Goal: Task Accomplishment & Management: Manage account settings

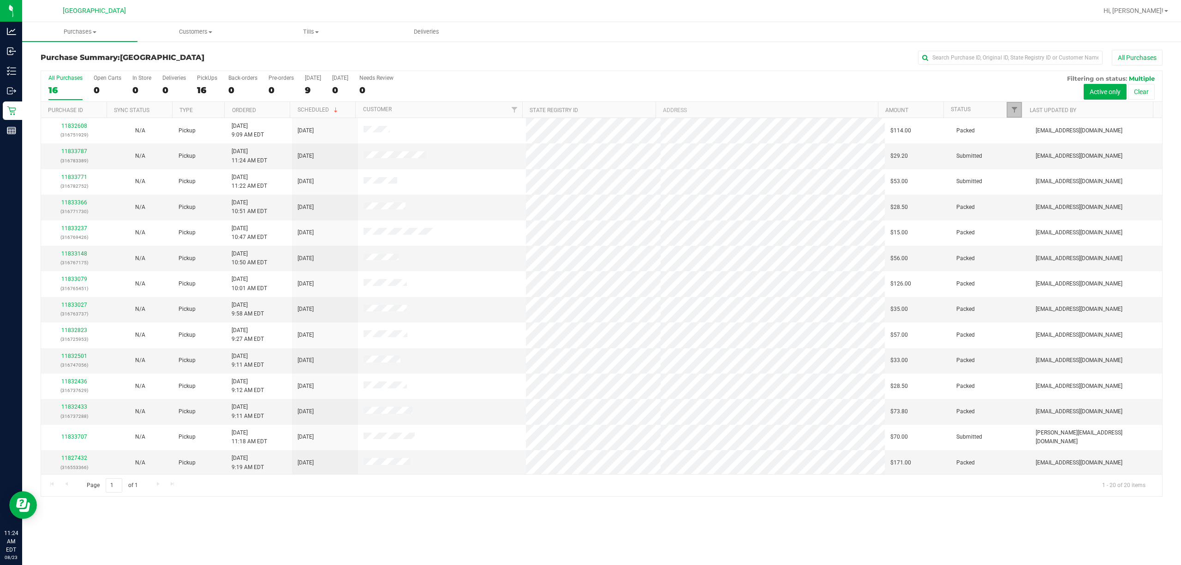
click at [1010, 106] on link "Filter" at bounding box center [1013, 110] width 15 height 16
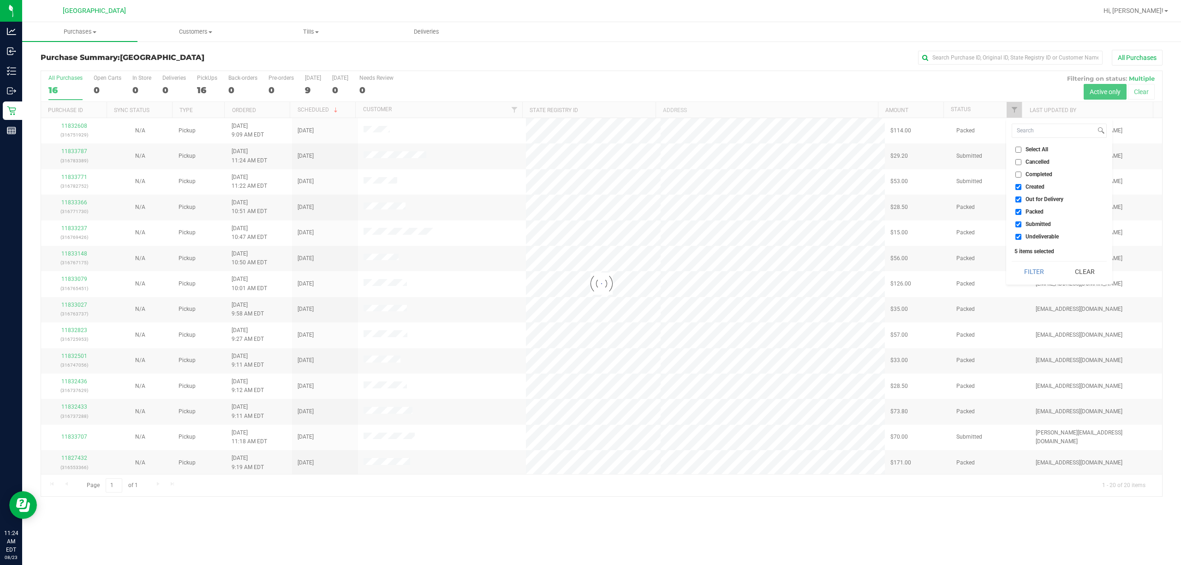
click at [1041, 237] on span "Undeliverable" at bounding box center [1041, 237] width 33 height 6
click at [1021, 237] on input "Undeliverable" at bounding box center [1018, 237] width 6 height 6
checkbox input "false"
checkbox input "true"
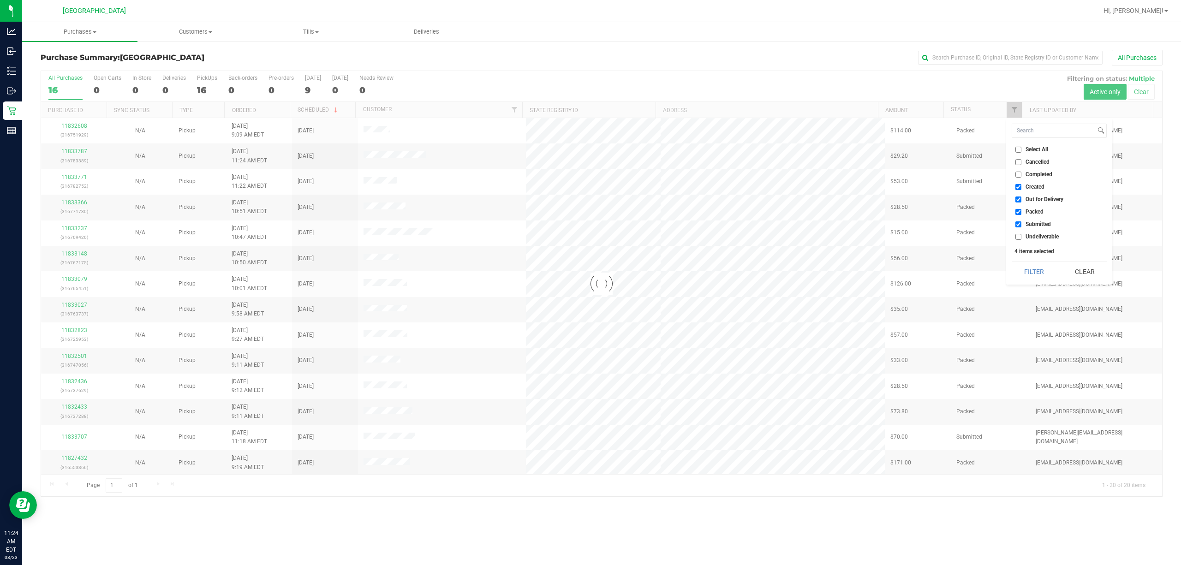
checkbox input "true"
click at [1037, 210] on span "Packed" at bounding box center [1034, 212] width 18 height 6
click at [1021, 210] on input "Packed" at bounding box center [1018, 212] width 6 height 6
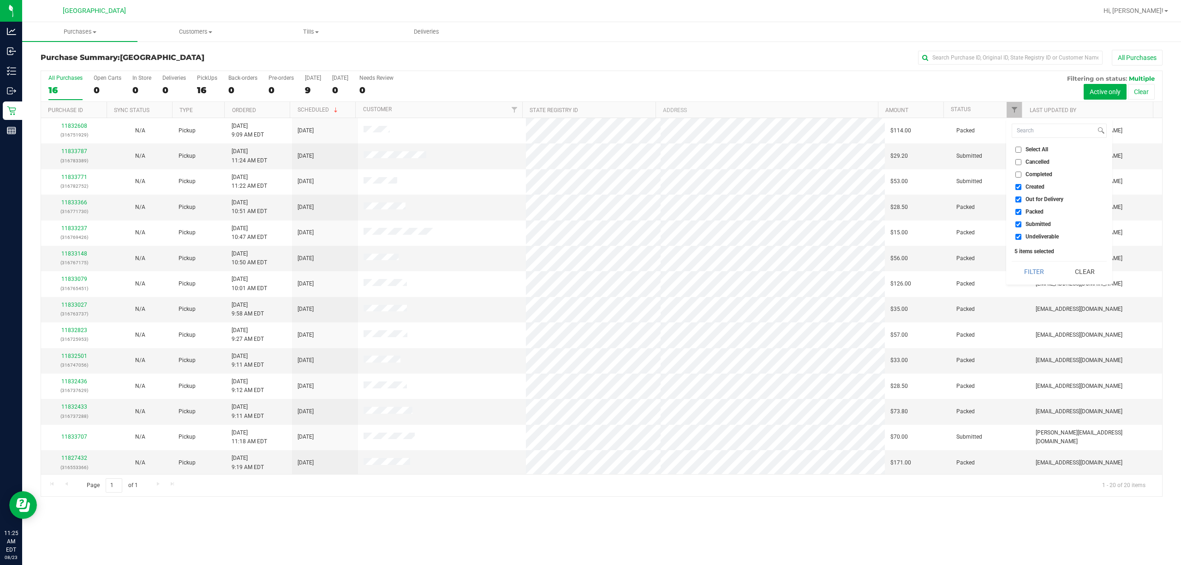
checkbox input "false"
click at [1034, 196] on span "Out for Delivery" at bounding box center [1044, 199] width 38 height 6
click at [1021, 196] on input "Out for Delivery" at bounding box center [1018, 199] width 6 height 6
checkbox input "false"
click at [1028, 184] on span "Created" at bounding box center [1034, 187] width 19 height 6
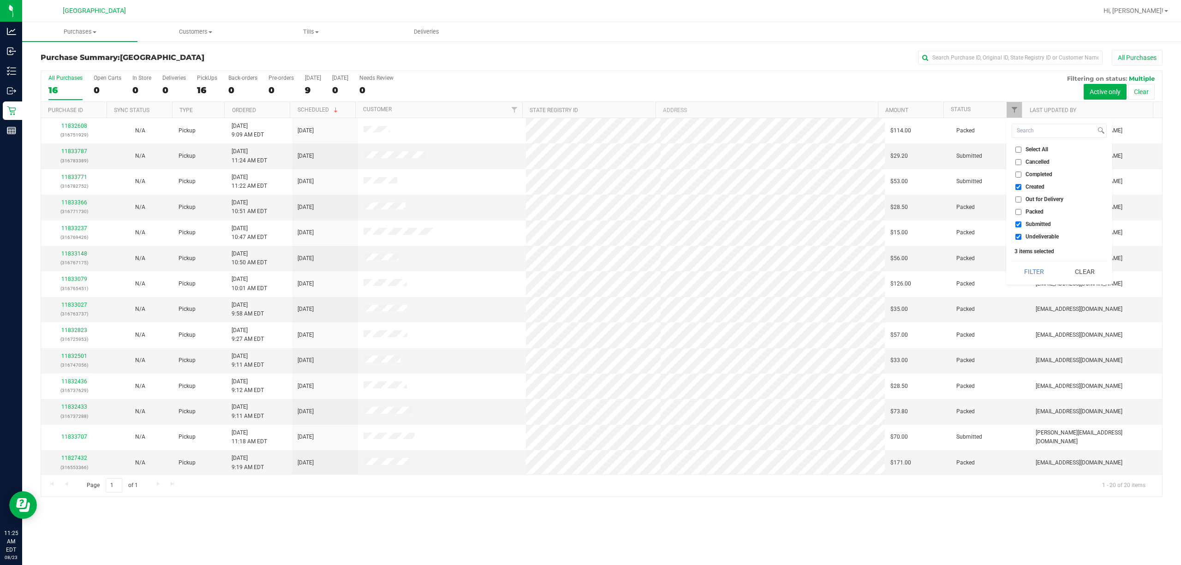
click at [1021, 184] on input "Created" at bounding box center [1018, 187] width 6 height 6
checkbox input "false"
click at [1025, 236] on span "Undeliverable" at bounding box center [1041, 237] width 33 height 6
click at [1021, 236] on input "Undeliverable" at bounding box center [1018, 237] width 6 height 6
checkbox input "false"
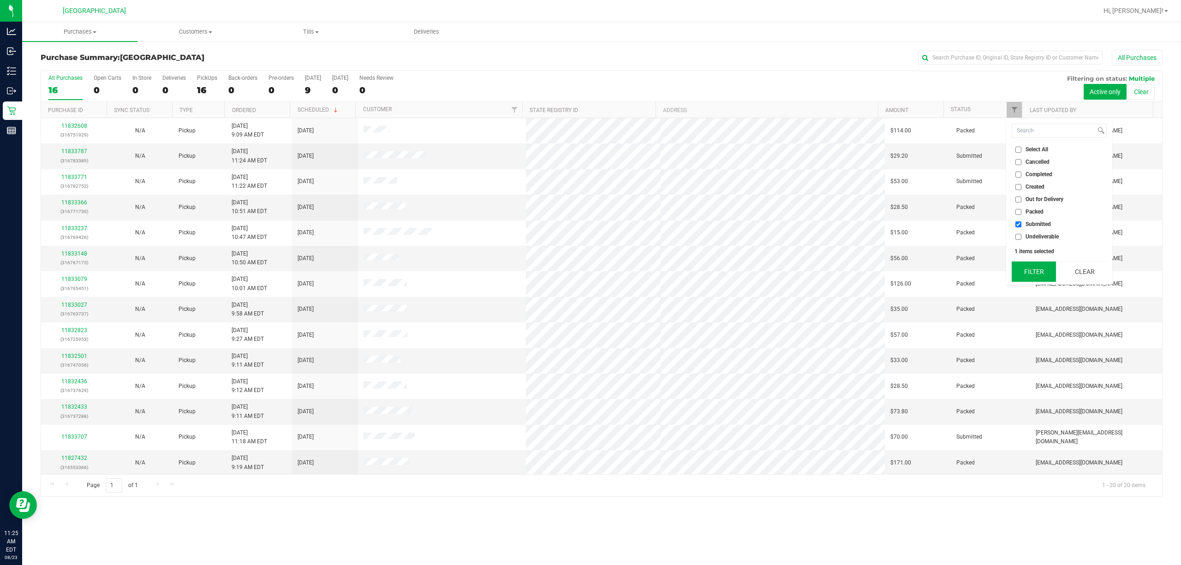
click at [1033, 267] on button "Filter" at bounding box center [1033, 272] width 44 height 20
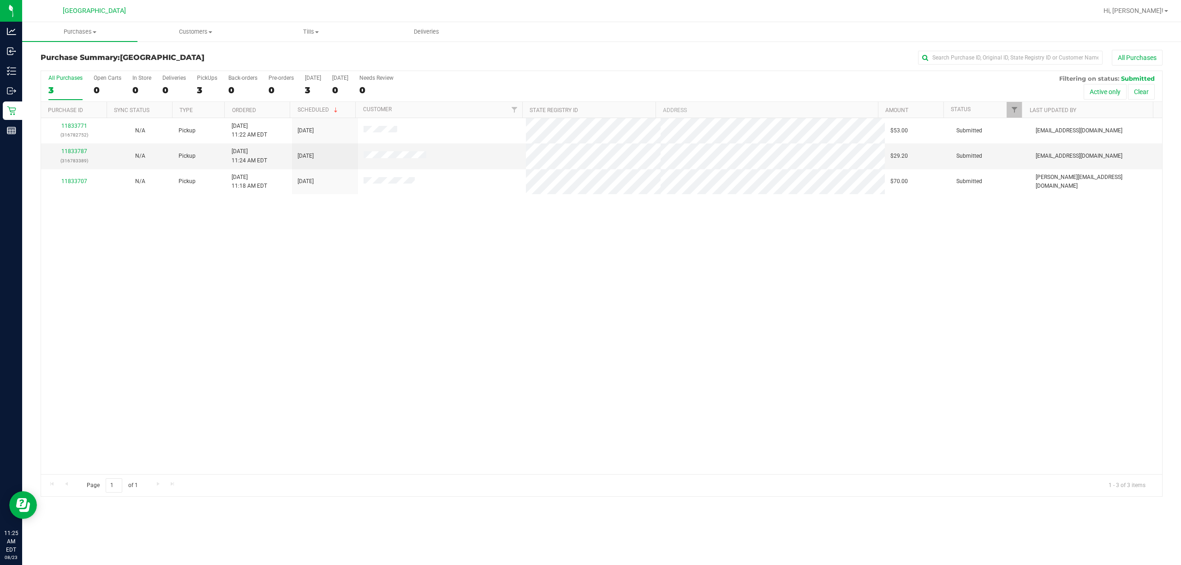
click at [737, 63] on div "All Purchases" at bounding box center [789, 58] width 748 height 16
click at [71, 152] on link "11833787" at bounding box center [74, 151] width 26 height 6
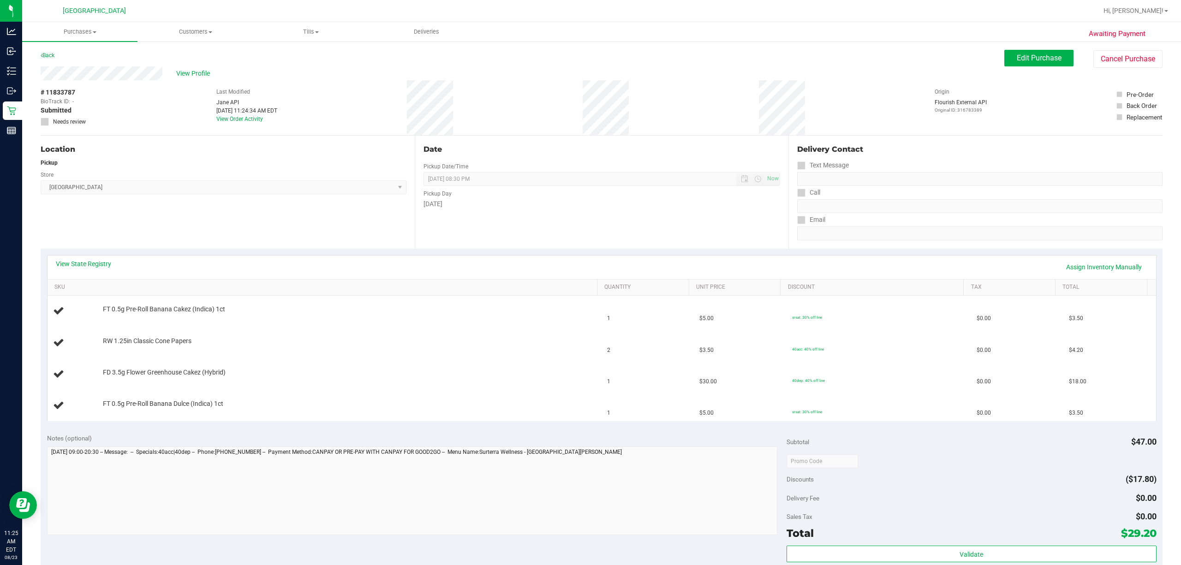
click at [681, 220] on div "Date Pickup Date/Time [DATE] Now [DATE] 08:30 PM Now Pickup Day [DATE]" at bounding box center [602, 192] width 374 height 113
click at [652, 253] on div "View State Registry Assign Inventory Manually SKU Quantity Unit Price Discount …" at bounding box center [602, 338] width 1122 height 179
click at [591, 244] on div "Date Pickup Date/Time [DATE] Now [DATE] 08:30 PM Now Pickup Day [DATE]" at bounding box center [602, 192] width 374 height 113
click at [244, 253] on div "View State Registry Assign Inventory Manually SKU Quantity Unit Price Discount …" at bounding box center [602, 338] width 1122 height 179
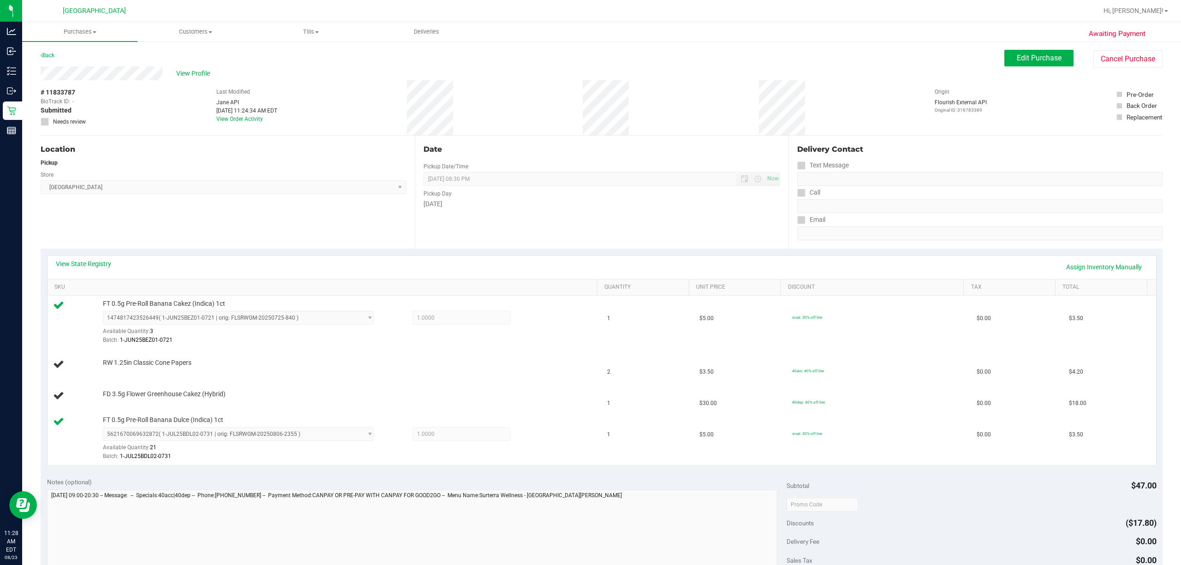
click at [292, 233] on div "Location Pickup Store [GEOGRAPHIC_DATA] WC Select Store [PERSON_NAME][GEOGRAPHI…" at bounding box center [228, 192] width 374 height 113
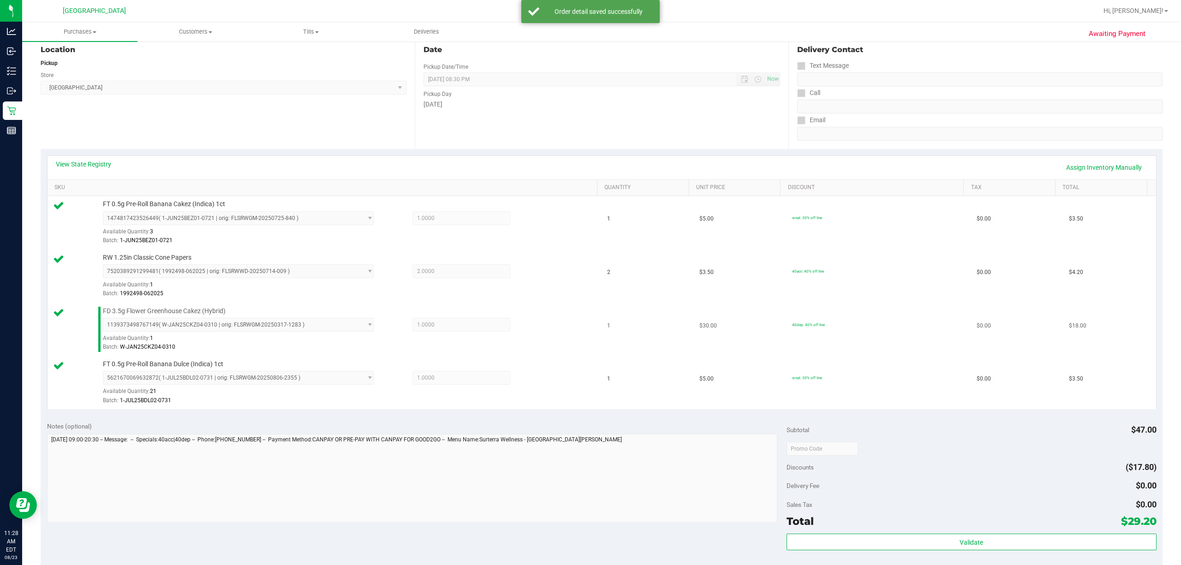
scroll to position [123, 0]
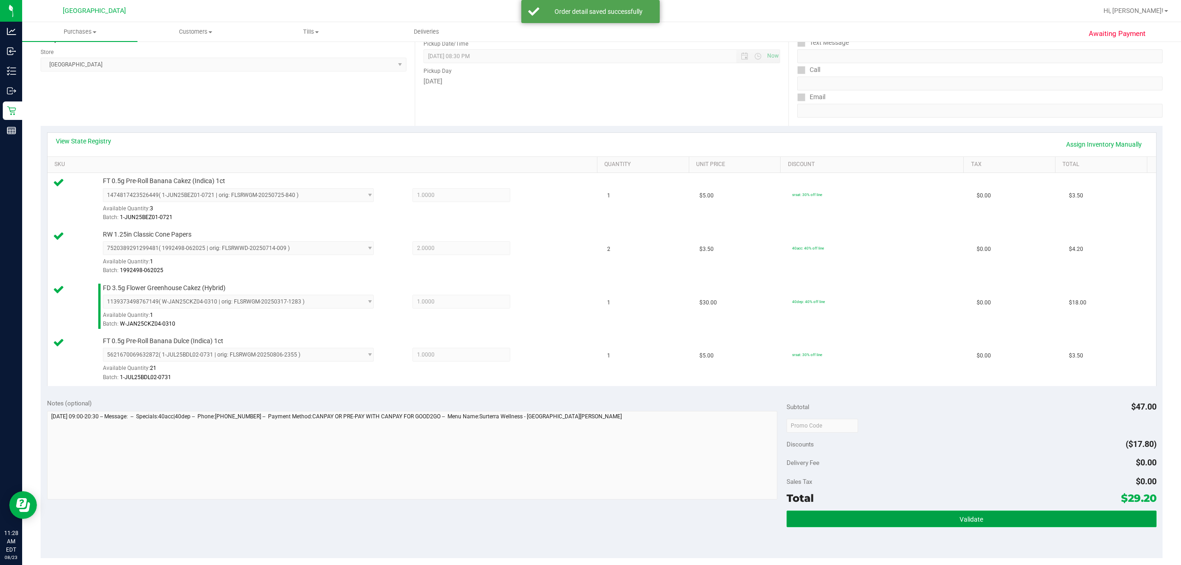
click at [889, 517] on button "Validate" at bounding box center [971, 519] width 370 height 17
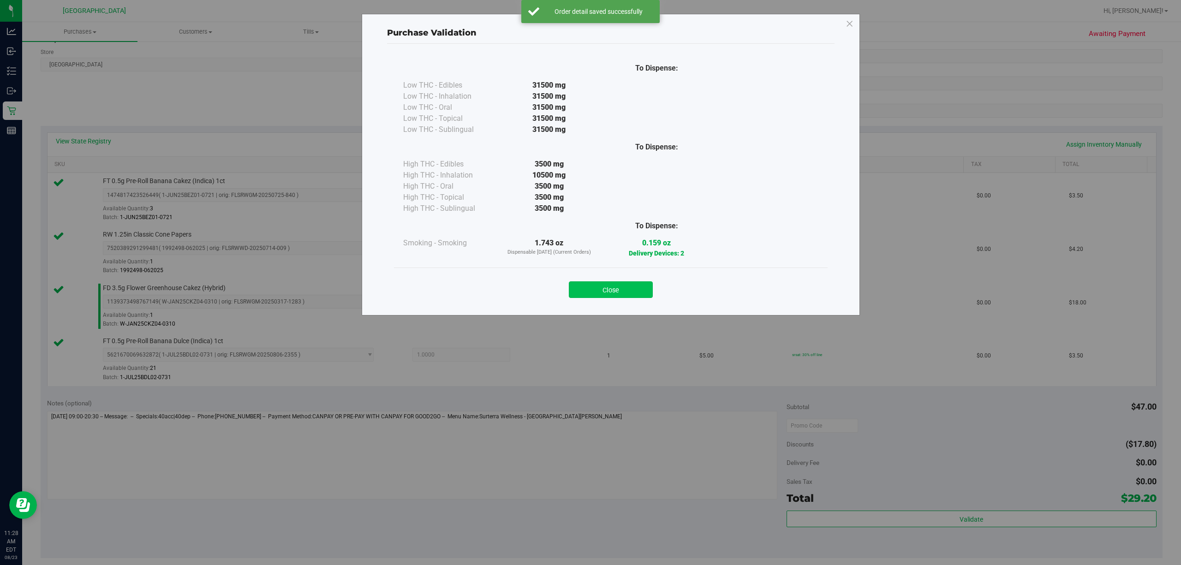
click at [639, 297] on button "Close" at bounding box center [611, 289] width 84 height 17
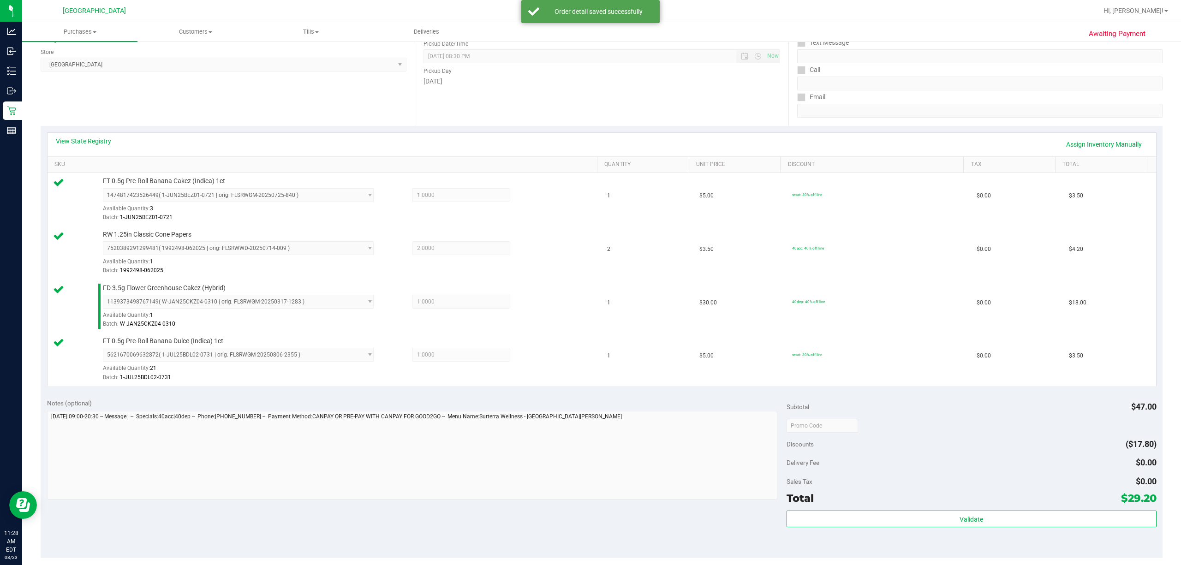
scroll to position [246, 0]
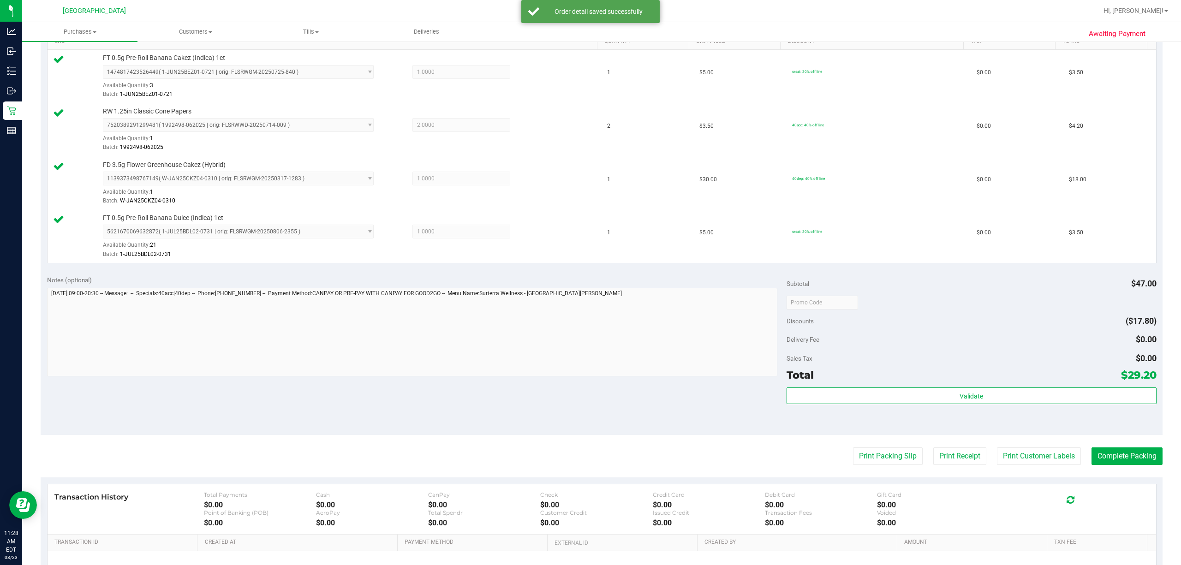
click at [1065, 469] on purchase-details "Back Edit Purchase Cancel Purchase View Profile # 11833787 BioTrack ID: - Submi…" at bounding box center [602, 227] width 1122 height 846
click at [1064, 465] on button "Print Customer Labels" at bounding box center [1039, 456] width 84 height 18
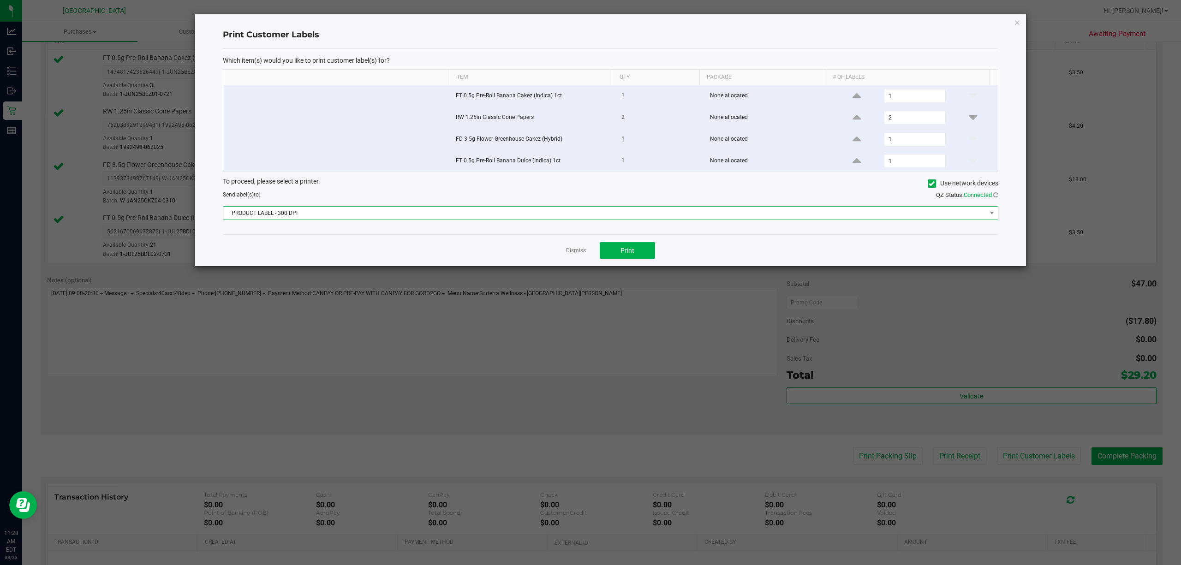
click at [597, 218] on span "PRODUCT LABEL - 300 DPI" at bounding box center [604, 213] width 763 height 13
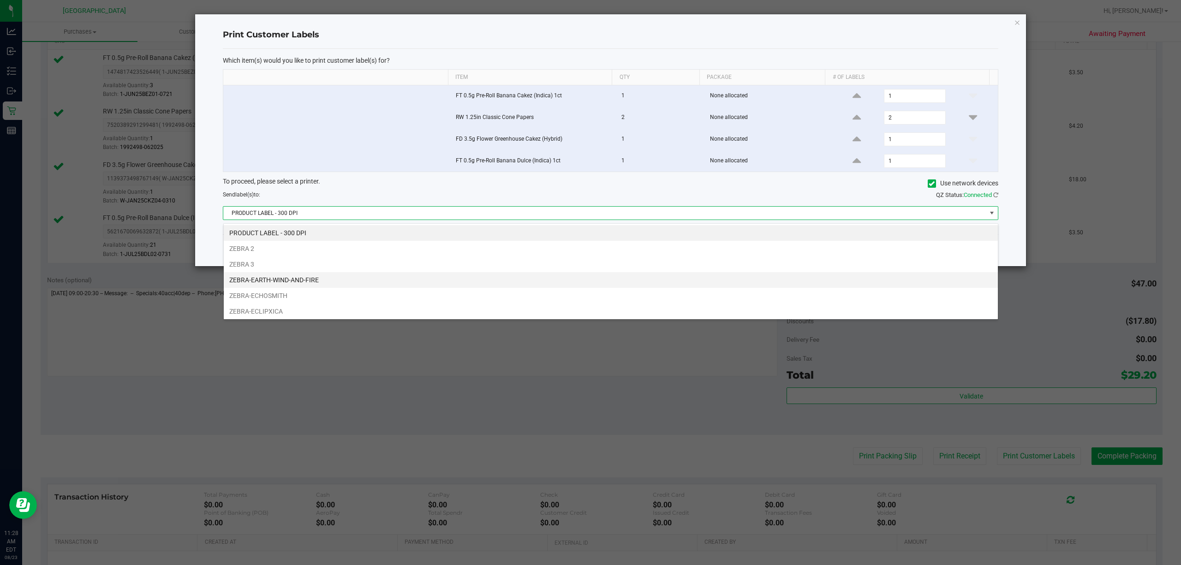
scroll to position [36, 0]
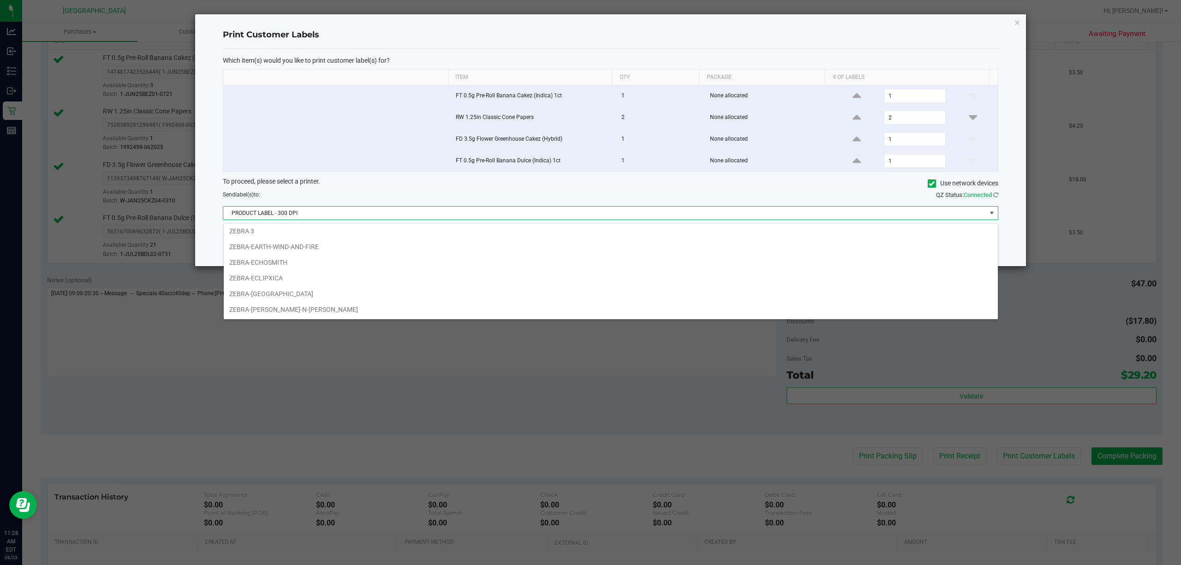
drag, startPoint x: 333, startPoint y: 305, endPoint x: 357, endPoint y: 296, distance: 25.7
click at [334, 305] on li "ZEBRA-[PERSON_NAME]-N-[PERSON_NAME]" at bounding box center [611, 310] width 774 height 16
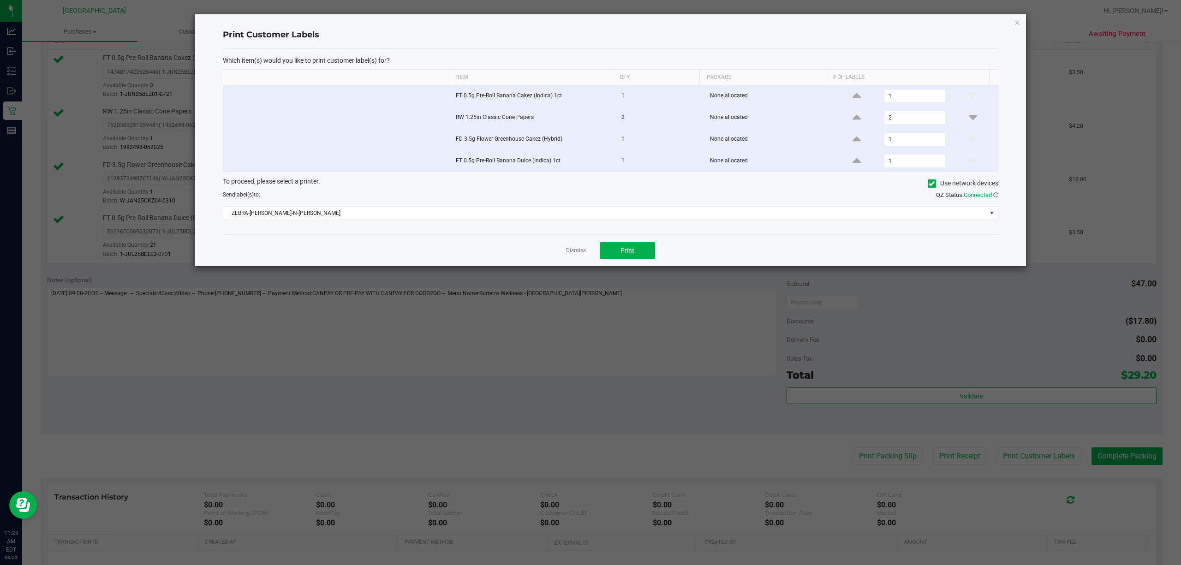
click at [656, 257] on div "Dismiss Print" at bounding box center [610, 250] width 775 height 32
click at [634, 259] on button "Print" at bounding box center [627, 250] width 55 height 17
click at [574, 253] on link "Dismiss" at bounding box center [576, 251] width 20 height 8
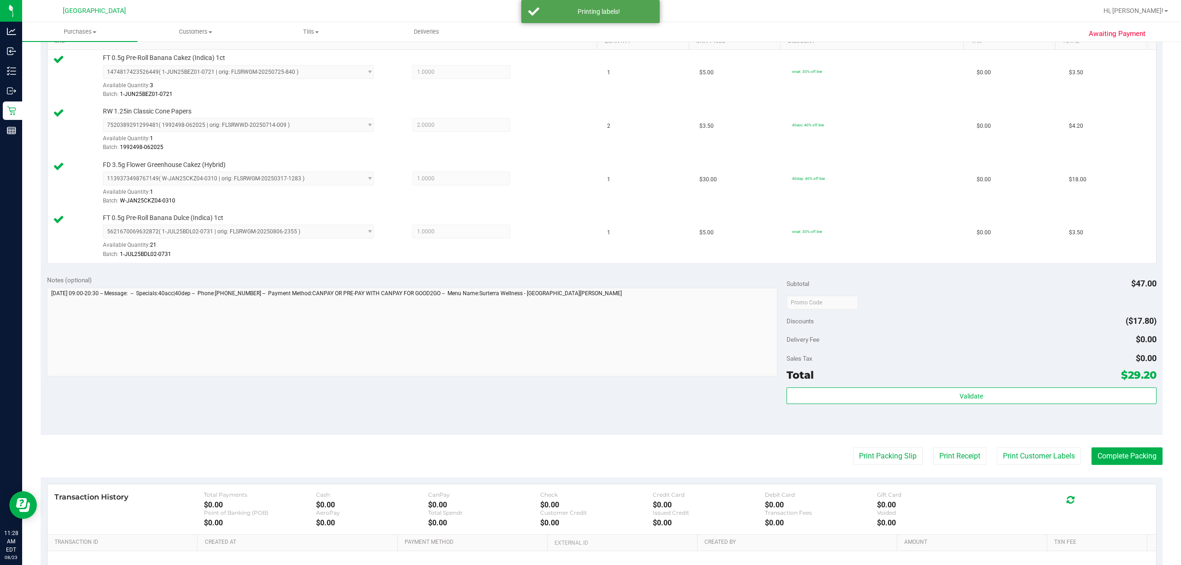
click at [877, 449] on purchase-details "Back Edit Purchase Cancel Purchase View Profile # 11833787 BioTrack ID: - Submi…" at bounding box center [602, 227] width 1122 height 846
click at [877, 454] on button "Print Packing Slip" at bounding box center [888, 456] width 70 height 18
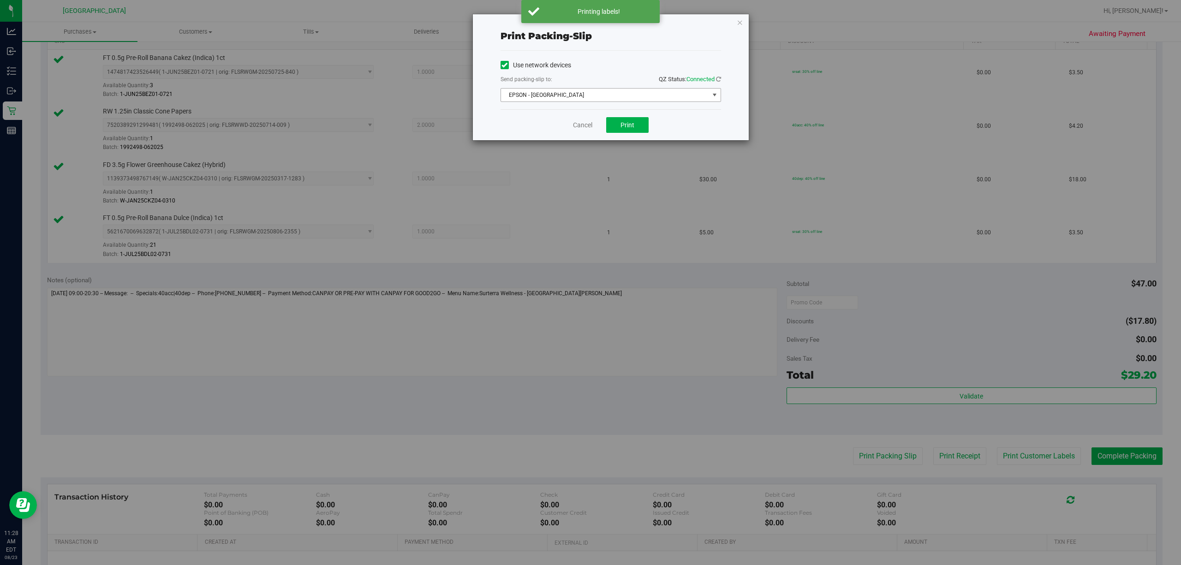
click at [620, 97] on span "EPSON - [GEOGRAPHIC_DATA]" at bounding box center [605, 95] width 208 height 13
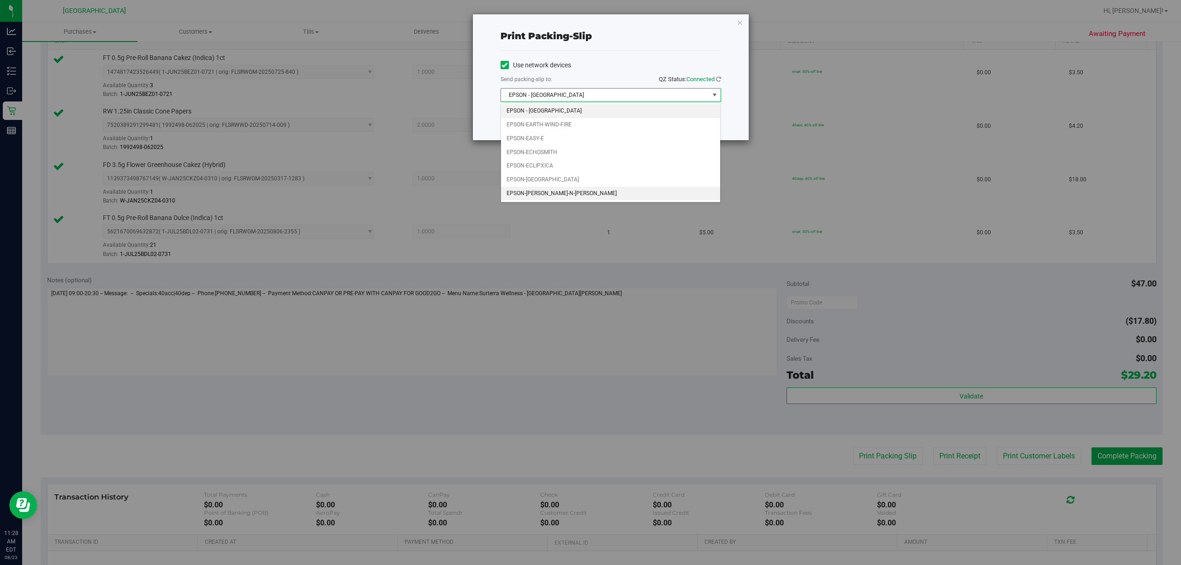
click at [557, 197] on li "EPSON-[PERSON_NAME]-N-[PERSON_NAME]" at bounding box center [610, 194] width 219 height 14
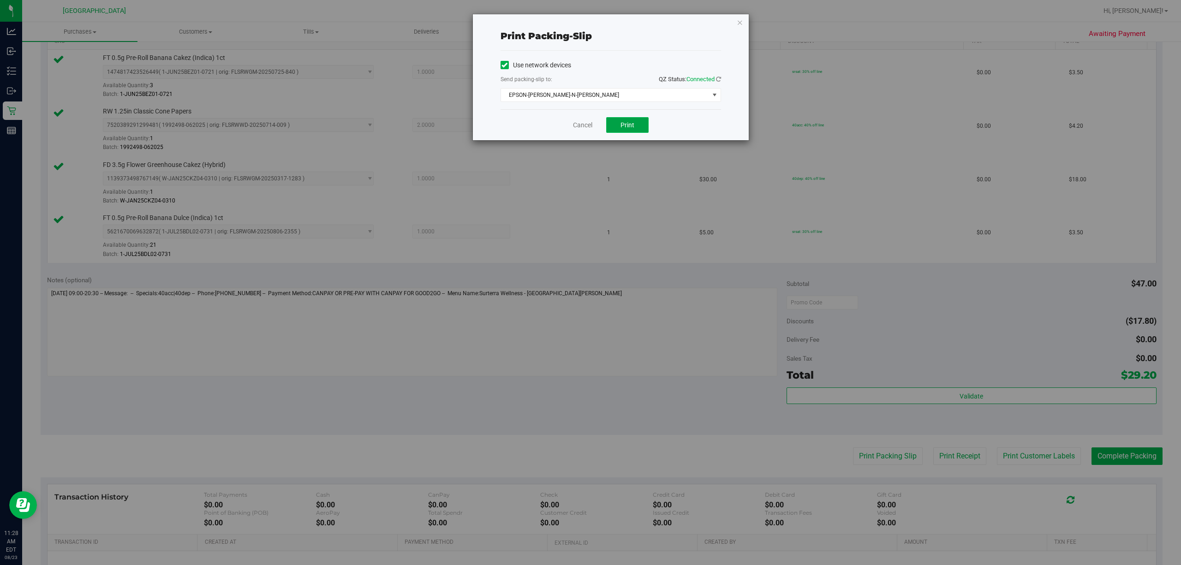
click at [629, 119] on button "Print" at bounding box center [627, 125] width 42 height 16
click at [743, 22] on div "Print packing-slip Use network devices Send packing-slip to: QZ Status: Connect…" at bounding box center [611, 77] width 276 height 126
click at [740, 22] on icon "button" at bounding box center [740, 22] width 6 height 11
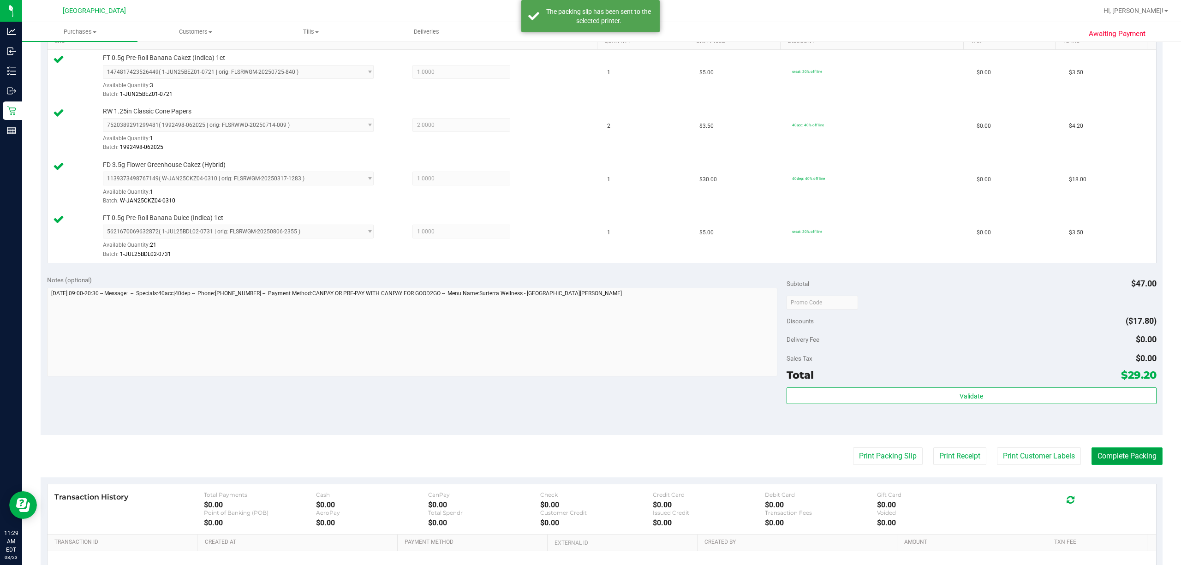
click at [1113, 460] on button "Complete Packing" at bounding box center [1126, 456] width 71 height 18
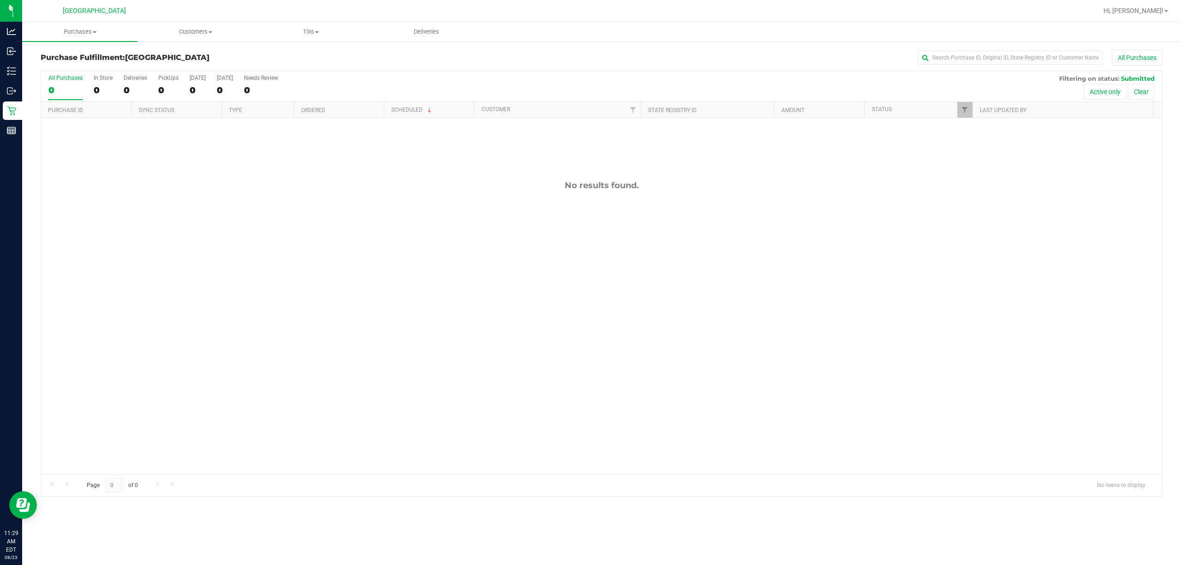
click at [365, 252] on div "No results found." at bounding box center [601, 327] width 1121 height 418
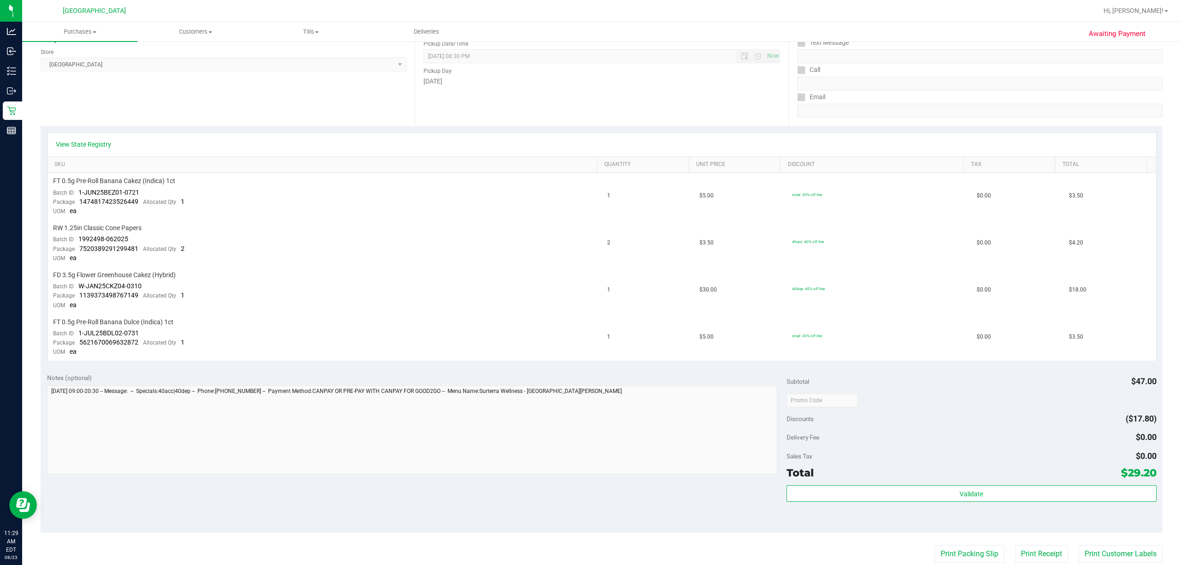
scroll to position [246, 0]
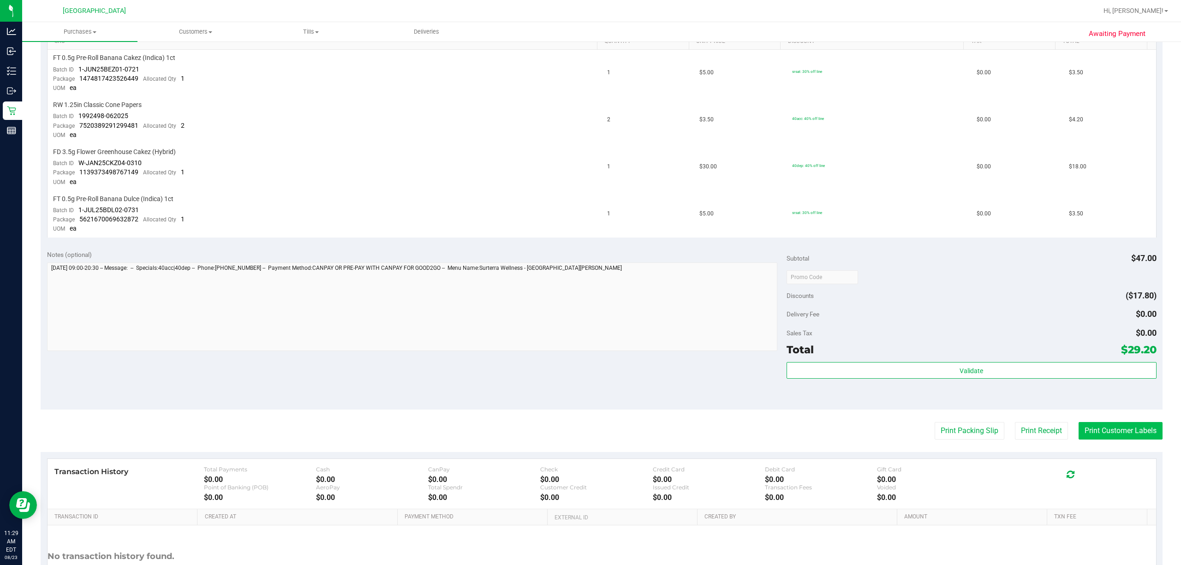
click at [1093, 427] on button "Print Customer Labels" at bounding box center [1120, 431] width 84 height 18
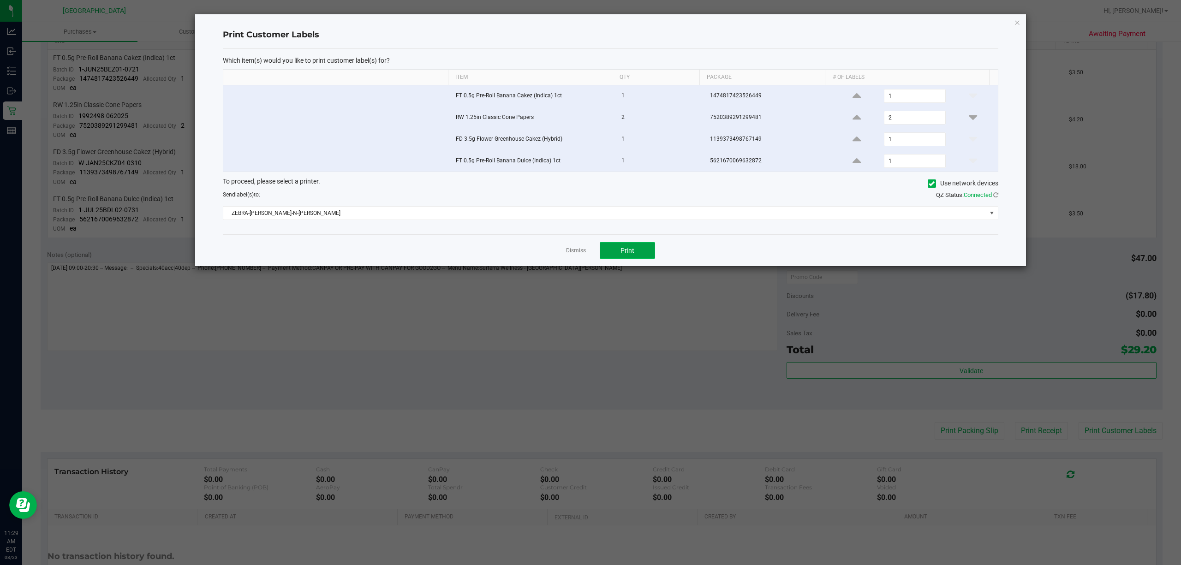
click at [618, 255] on button "Print" at bounding box center [627, 250] width 55 height 17
click at [1017, 19] on icon "button" at bounding box center [1017, 22] width 6 height 11
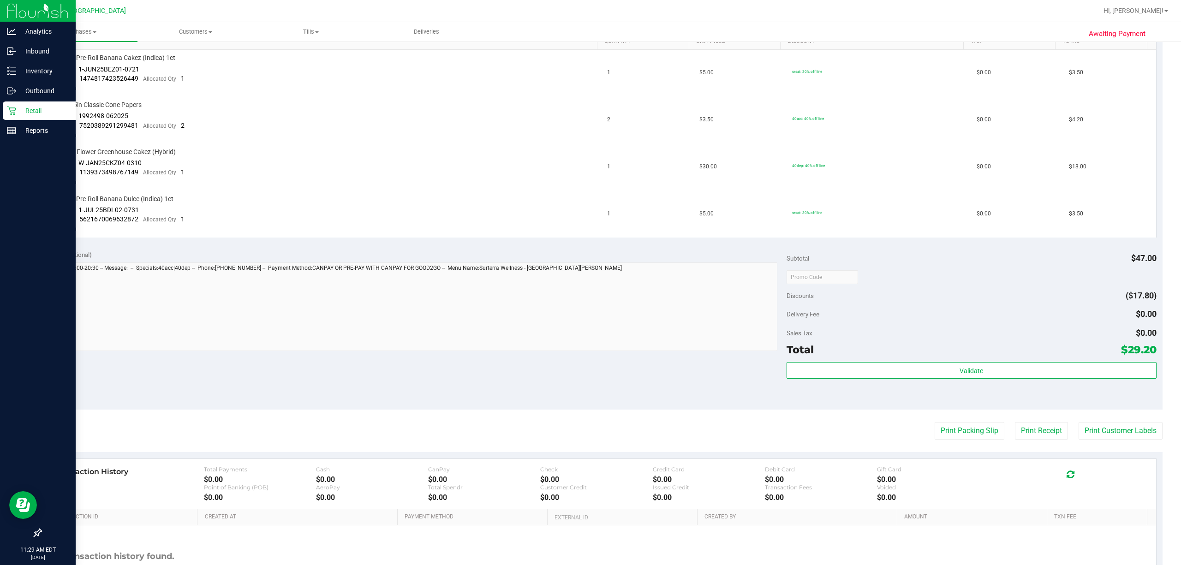
drag, startPoint x: 22, startPoint y: 114, endPoint x: 16, endPoint y: 115, distance: 6.5
click at [20, 114] on div "Analytics Inbound Inventory Outbound Retail Reports 11:29 AM EDT [DATE] 08/23 […" at bounding box center [590, 282] width 1181 height 565
click at [15, 115] on icon at bounding box center [11, 110] width 9 height 9
